Goal: Navigation & Orientation: Find specific page/section

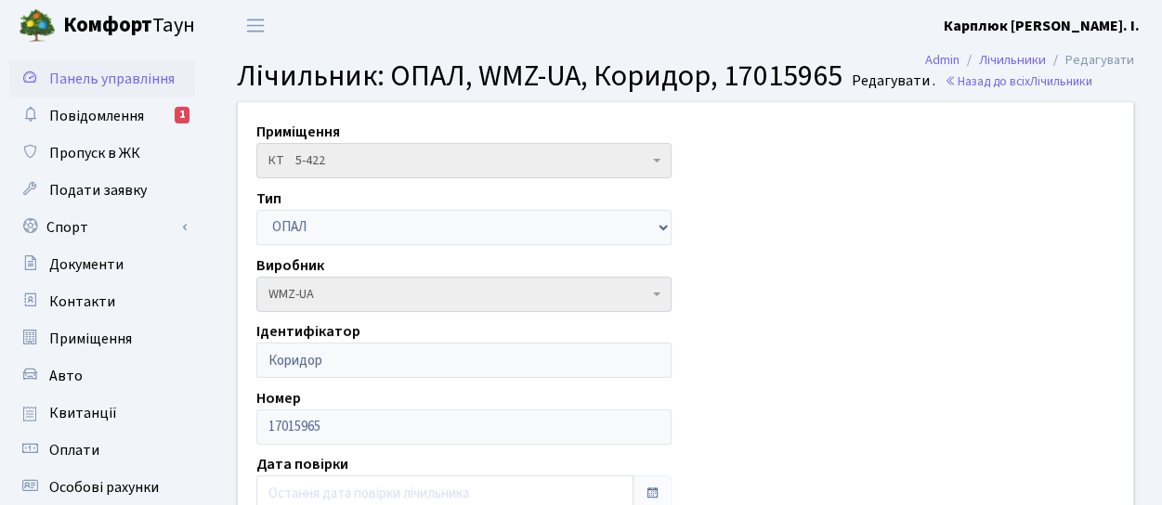
click at [98, 80] on span "Панель управління" at bounding box center [111, 79] width 125 height 20
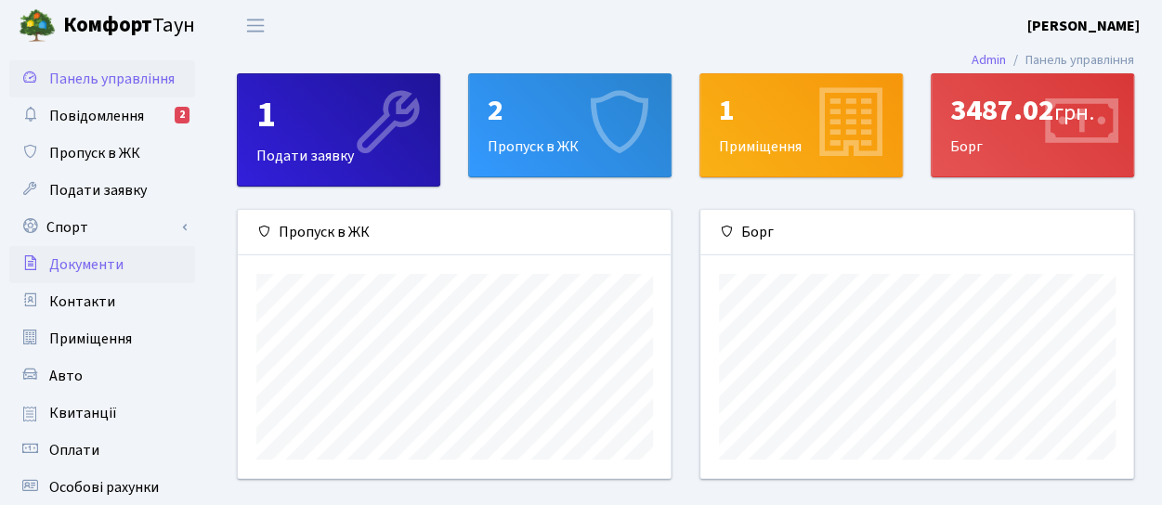
scroll to position [268, 433]
click at [57, 114] on span "Повідомлення" at bounding box center [96, 116] width 95 height 20
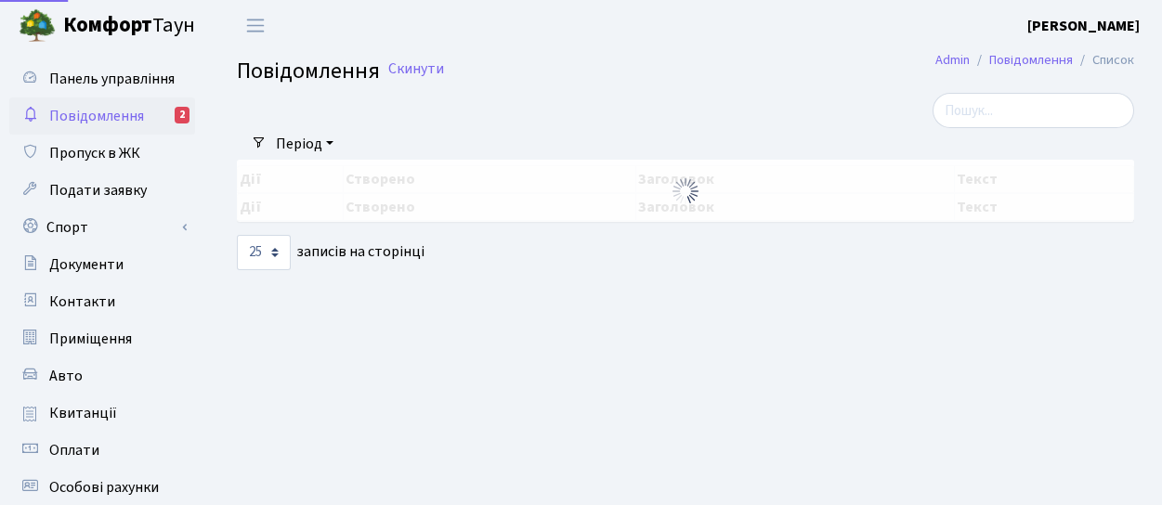
select select "25"
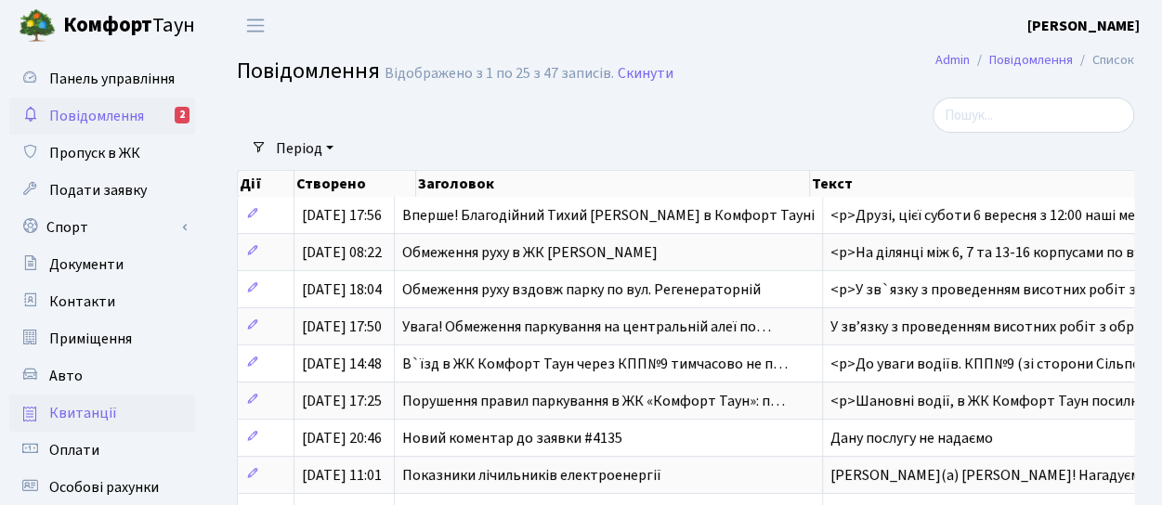
click at [71, 415] on span "Квитанції" at bounding box center [83, 413] width 68 height 20
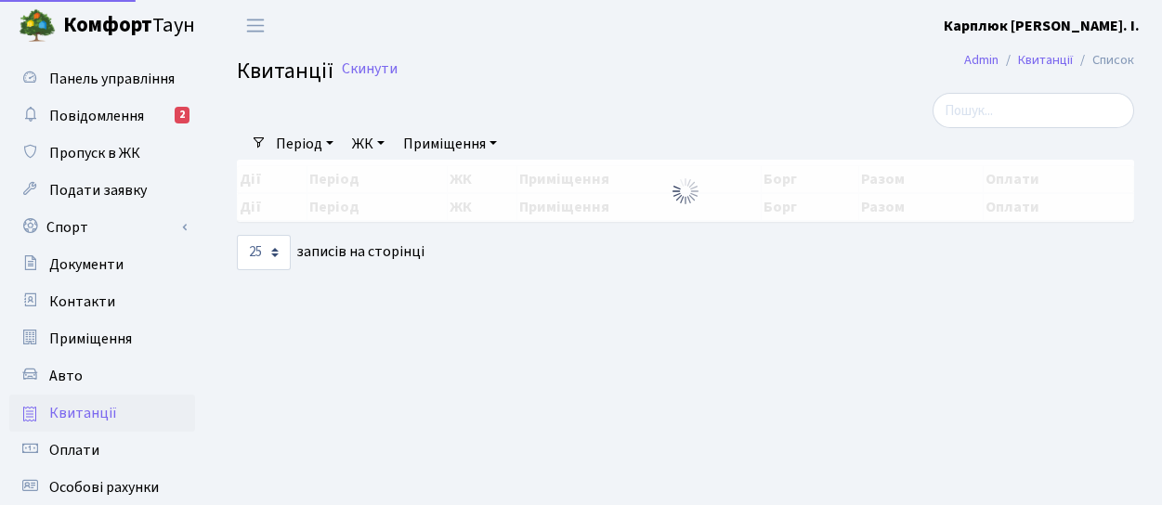
select select "25"
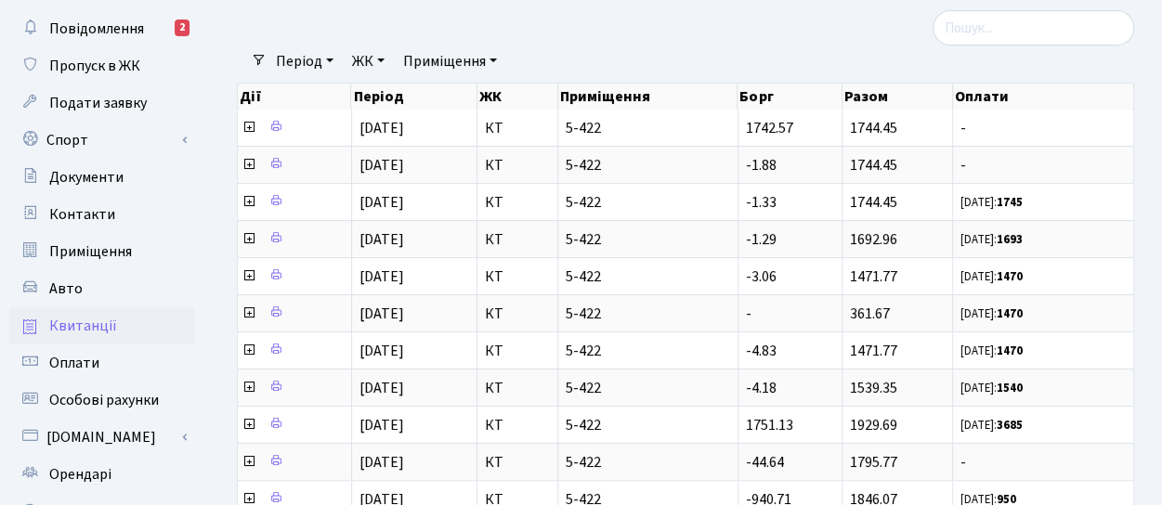
scroll to position [89, 0]
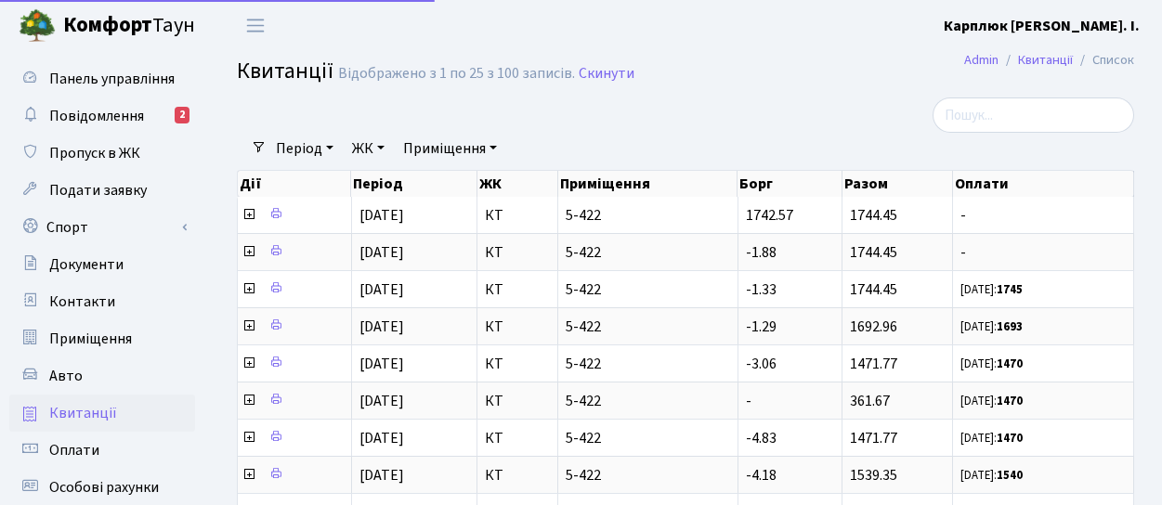
select select "25"
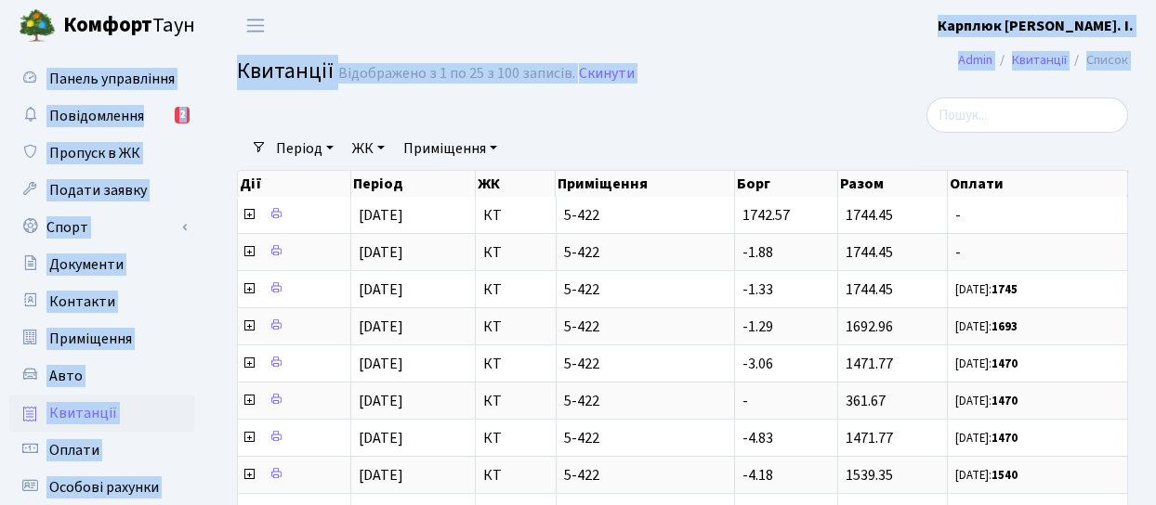
drag, startPoint x: 407, startPoint y: 40, endPoint x: 242, endPoint y: 172, distance: 210.8
click at [854, 21] on header "Комфорт Таун Карплюк О. І. Мій обліковий запис Вийти" at bounding box center [578, 25] width 1156 height 51
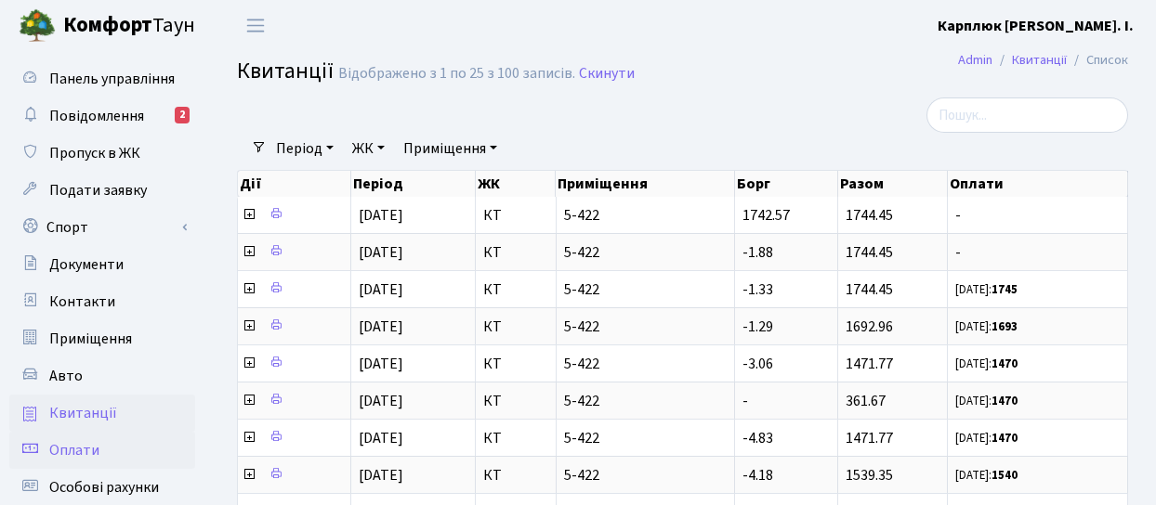
click at [77, 458] on span "Оплати" at bounding box center [74, 450] width 50 height 20
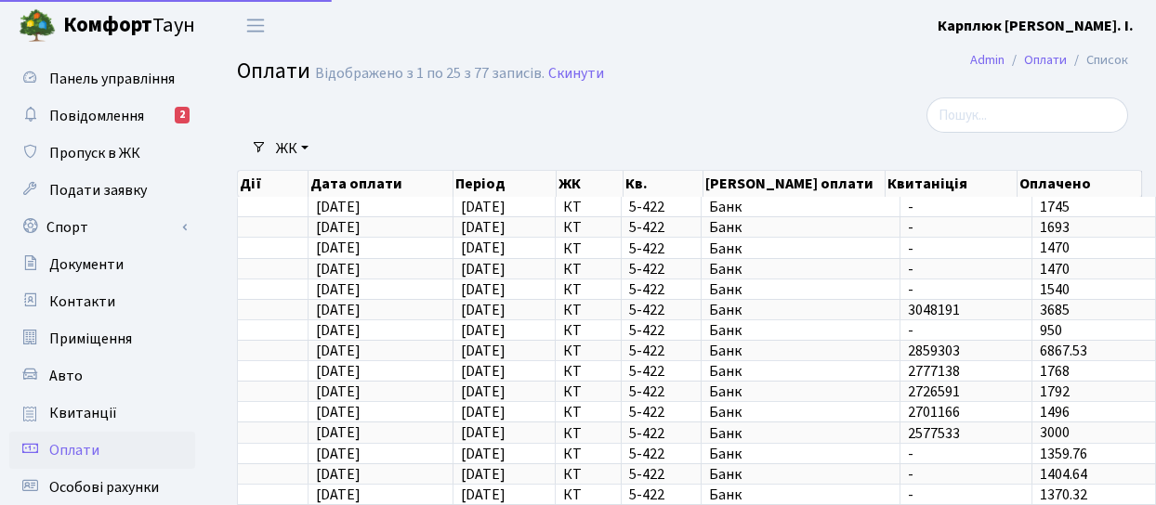
select select "25"
click at [78, 150] on span "Пропуск в ЖК" at bounding box center [94, 153] width 91 height 20
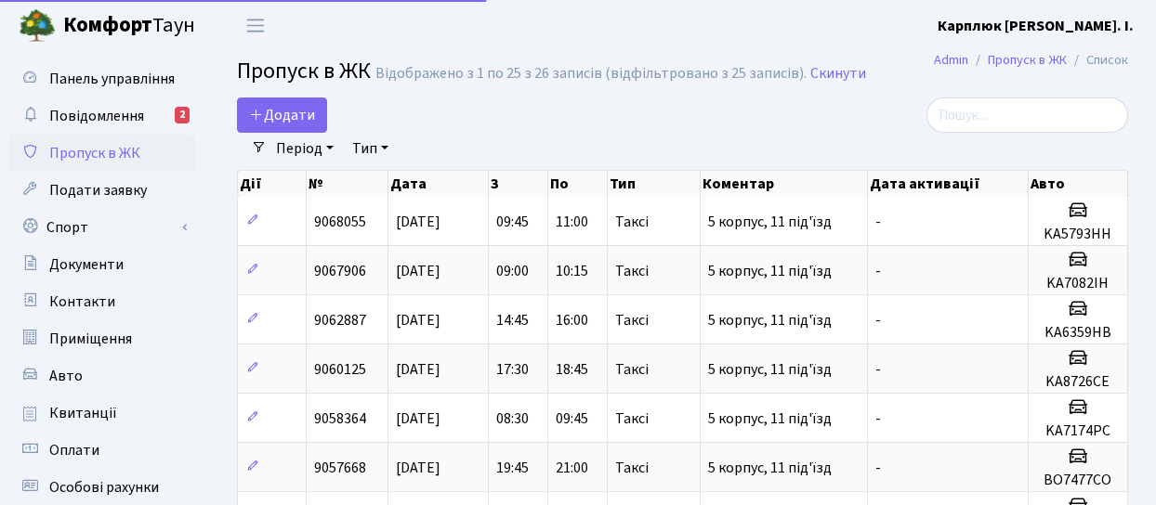
select select "25"
click at [106, 112] on span "Повідомлення" at bounding box center [96, 116] width 95 height 20
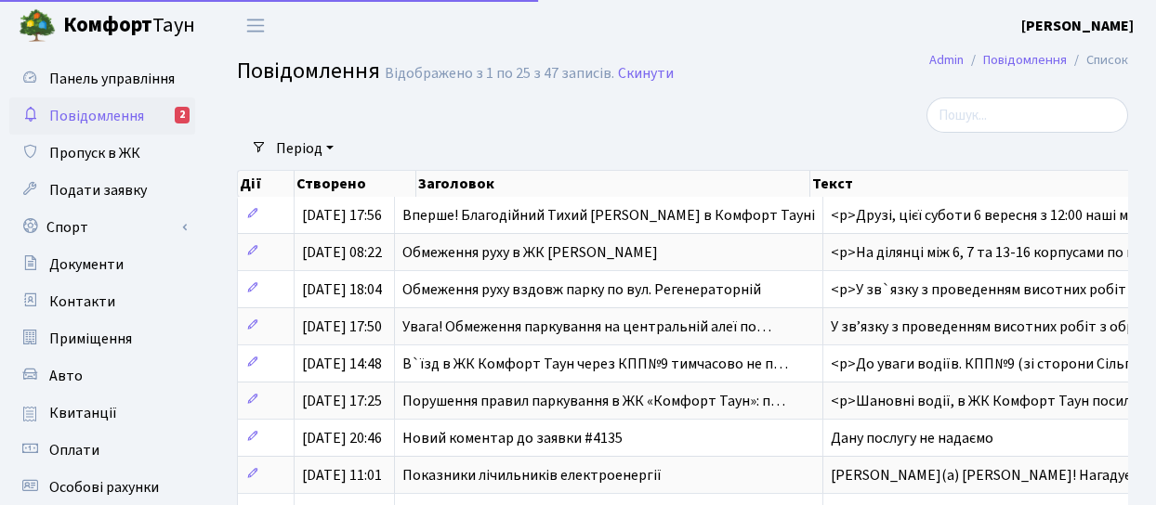
select select "25"
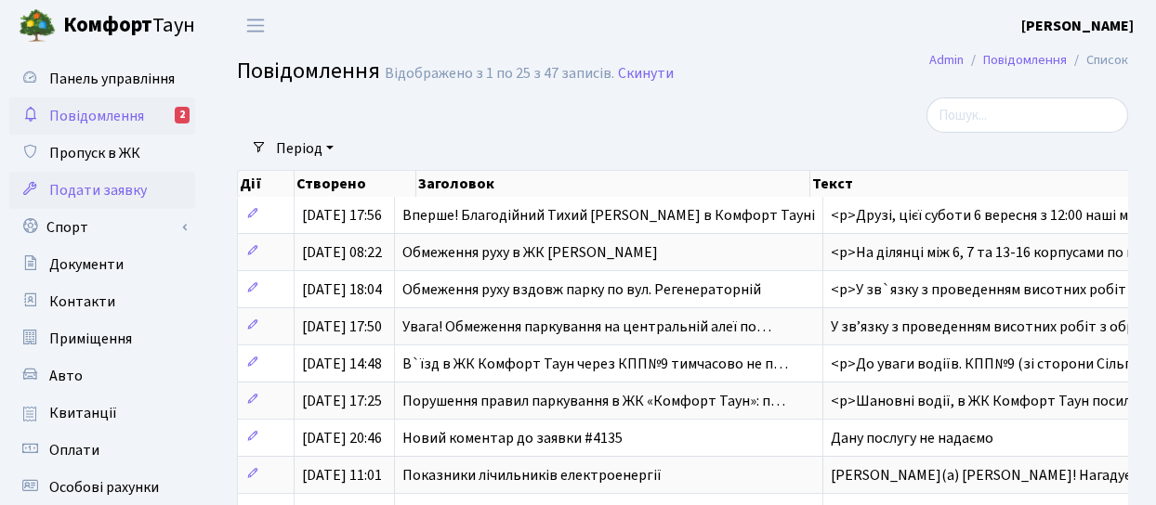
click at [89, 182] on span "Подати заявку" at bounding box center [98, 190] width 98 height 20
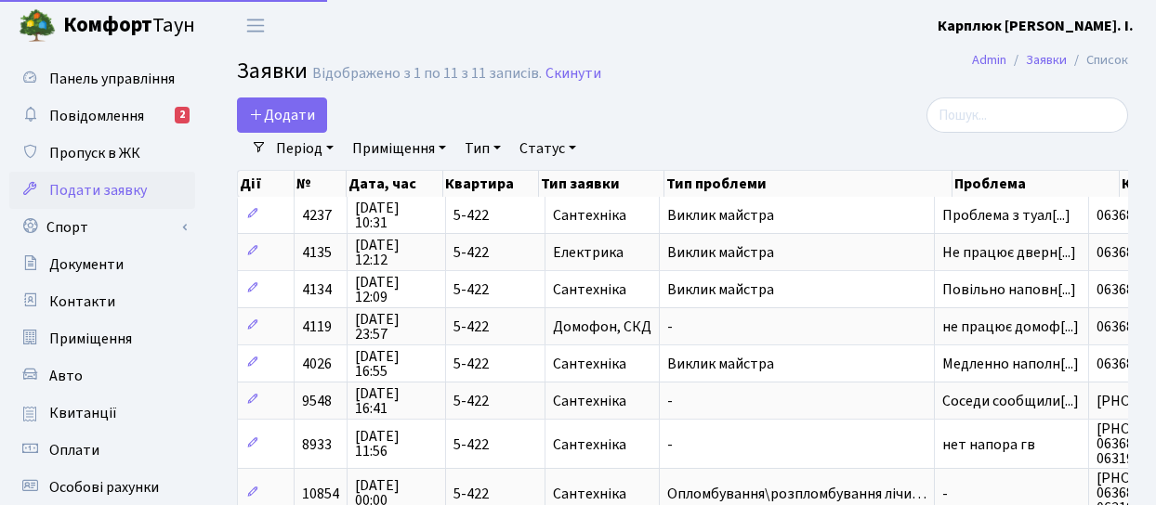
select select "25"
click at [100, 80] on span "Панель управління" at bounding box center [111, 79] width 125 height 20
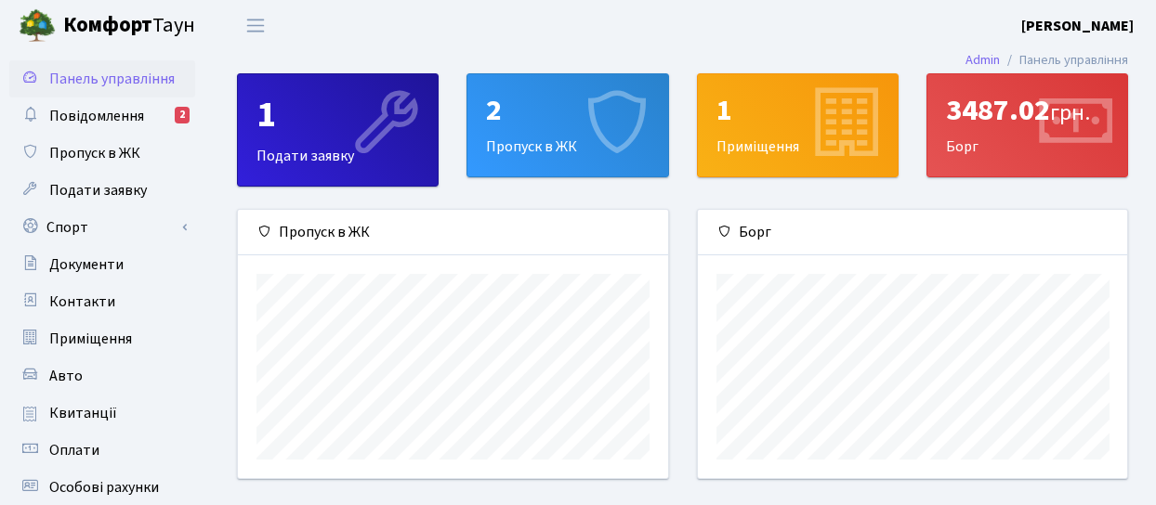
scroll to position [268, 430]
